Goal: Find specific page/section: Find specific page/section

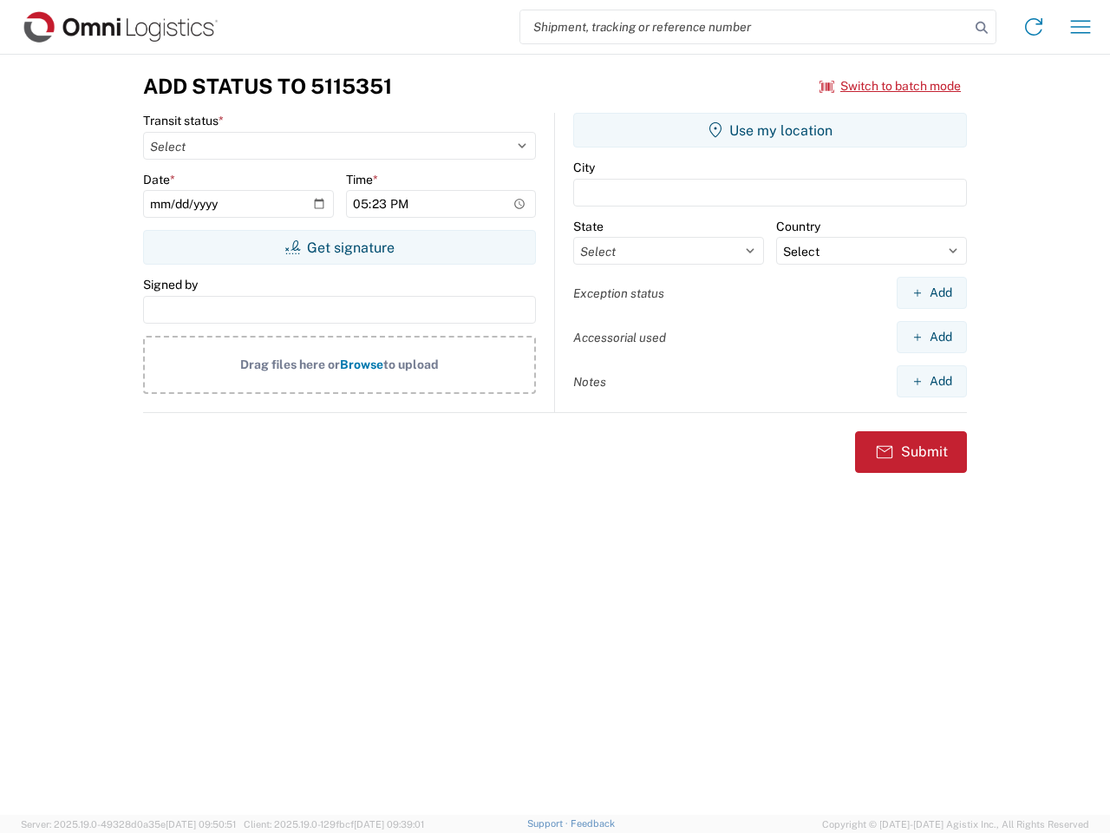
click at [745, 27] on input "search" at bounding box center [744, 26] width 449 height 33
click at [982, 28] on icon at bounding box center [982, 28] width 24 height 24
click at [1034, 27] on icon at bounding box center [1034, 27] width 28 height 28
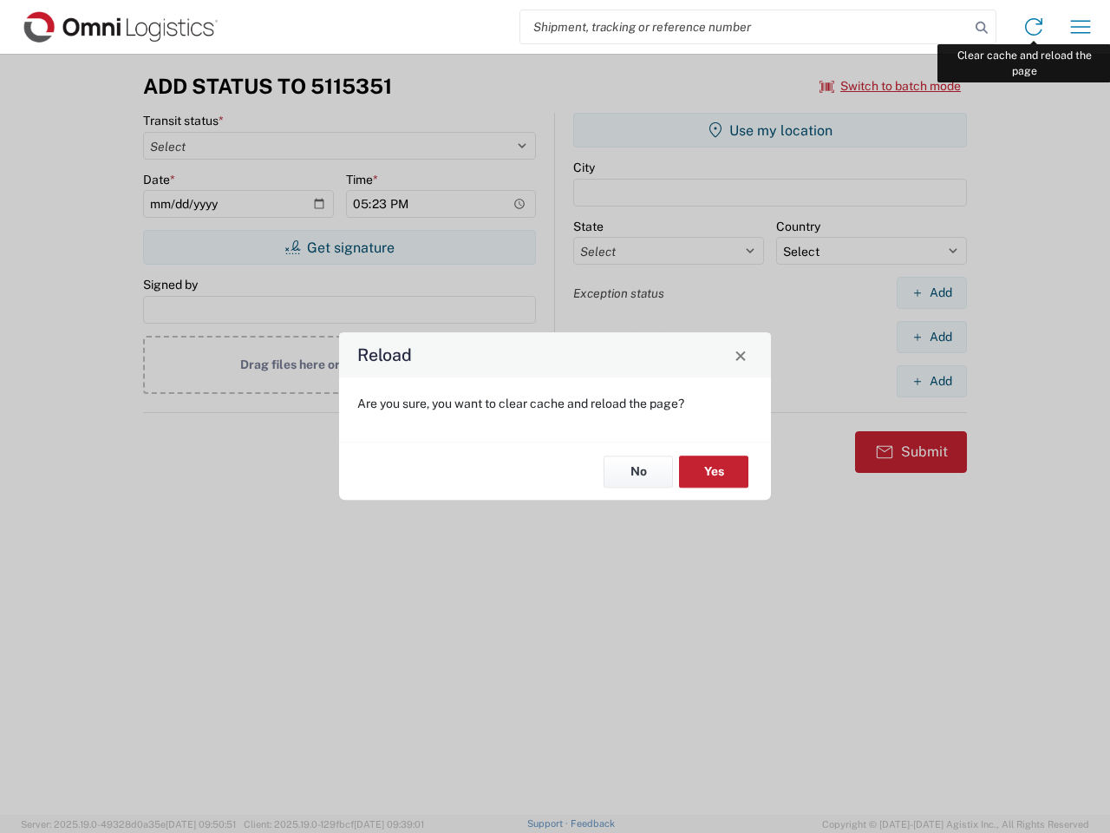
click at [1081, 27] on div "Reload Are you sure, you want to clear cache and reload the page? No Yes" at bounding box center [555, 416] width 1110 height 833
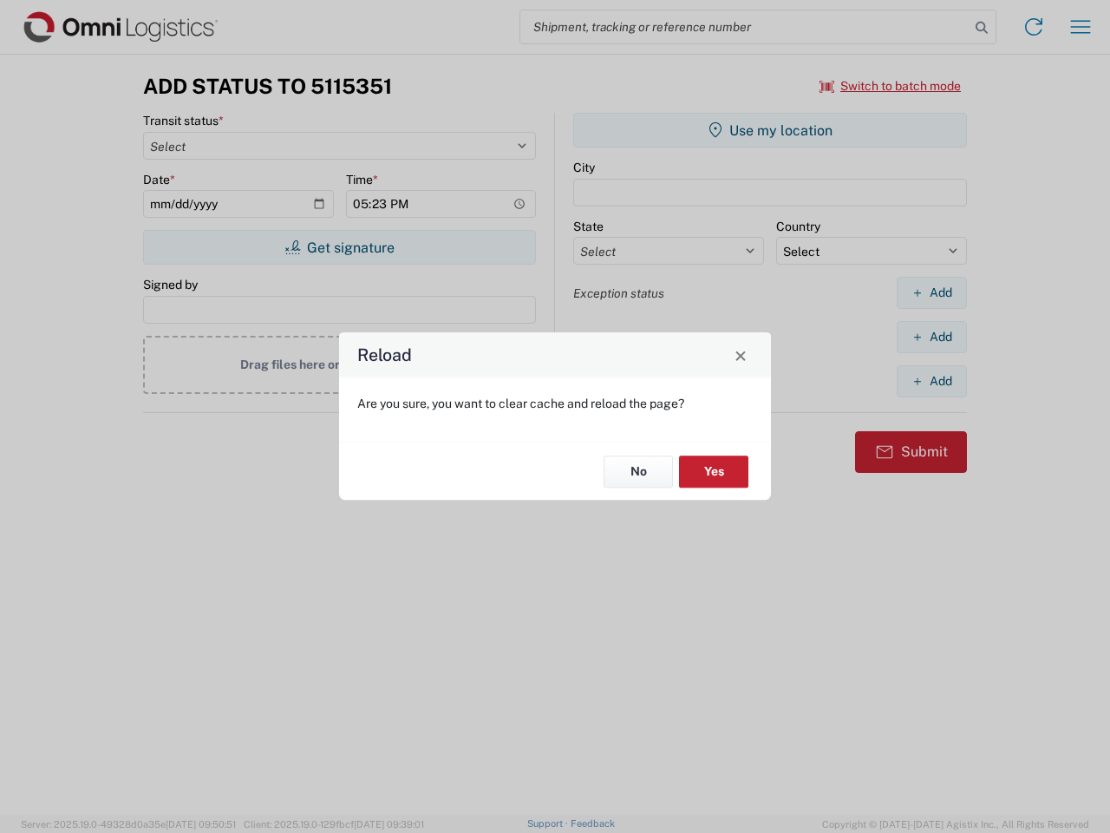
click at [891, 86] on div "Reload Are you sure, you want to clear cache and reload the page? No Yes" at bounding box center [555, 416] width 1110 height 833
click at [339, 247] on div "Reload Are you sure, you want to clear cache and reload the page? No Yes" at bounding box center [555, 416] width 1110 height 833
click at [770, 130] on div "Reload Are you sure, you want to clear cache and reload the page? No Yes" at bounding box center [555, 416] width 1110 height 833
click at [932, 292] on div "Reload Are you sure, you want to clear cache and reload the page? No Yes" at bounding box center [555, 416] width 1110 height 833
click at [932, 337] on div "Reload Are you sure, you want to clear cache and reload the page? No Yes" at bounding box center [555, 416] width 1110 height 833
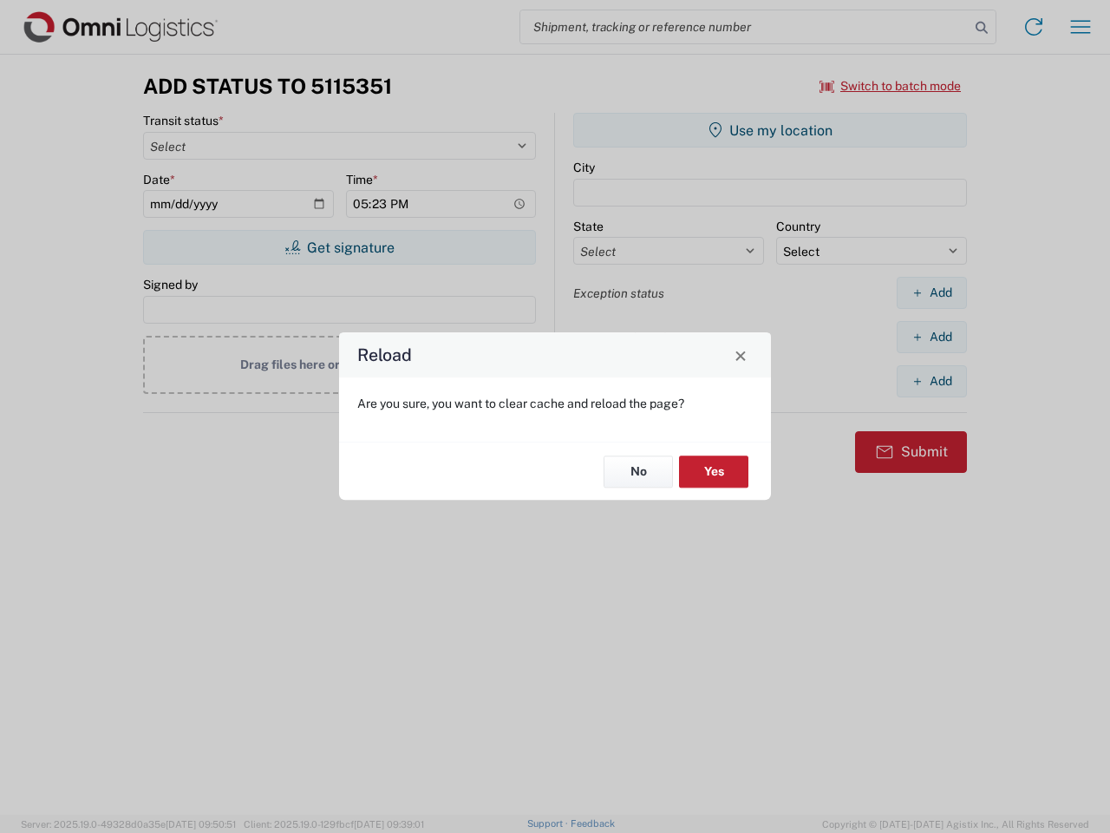
click at [932, 381] on div "Reload Are you sure, you want to clear cache and reload the page? No Yes" at bounding box center [555, 416] width 1110 height 833
